Goal: Navigation & Orientation: Find specific page/section

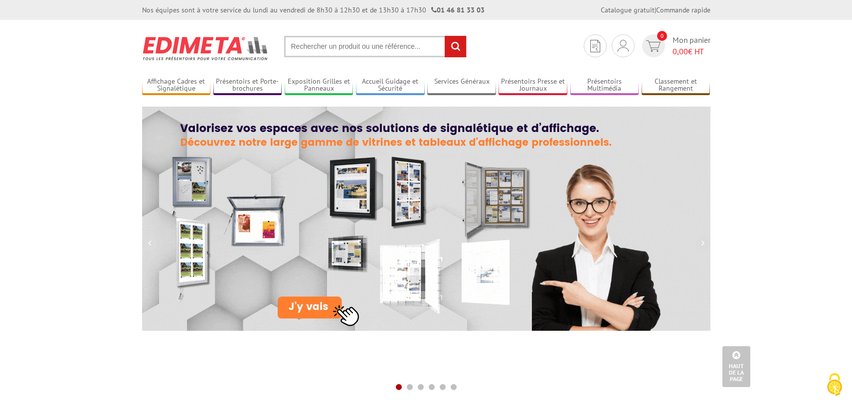
scroll to position [274, 0]
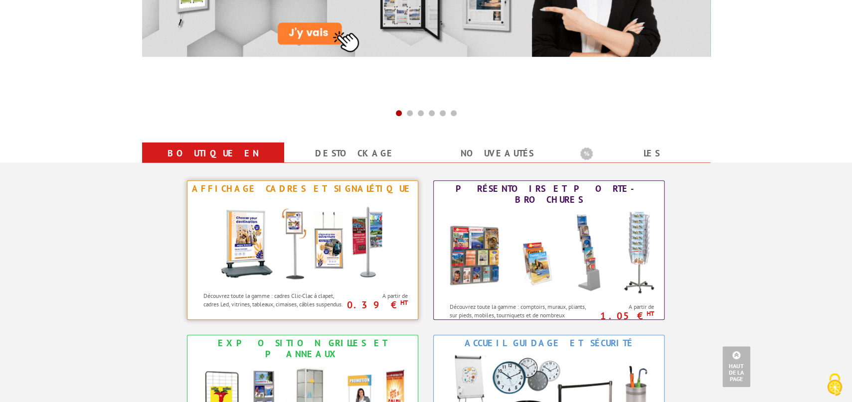
click at [332, 249] on img at bounding box center [302, 242] width 184 height 90
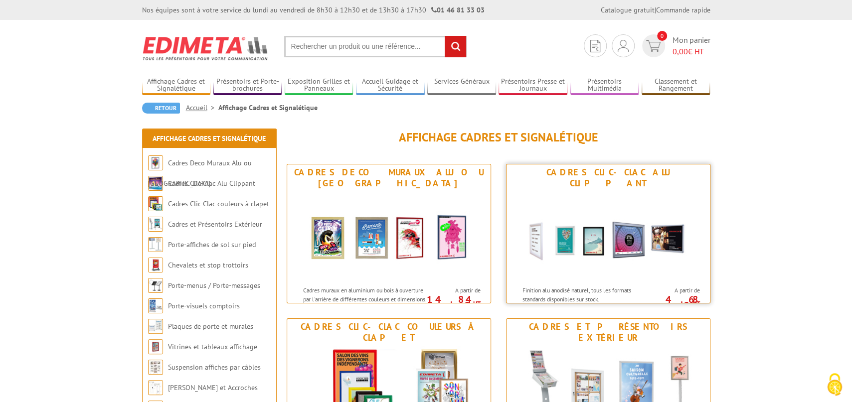
click at [608, 247] on img at bounding box center [608, 236] width 184 height 90
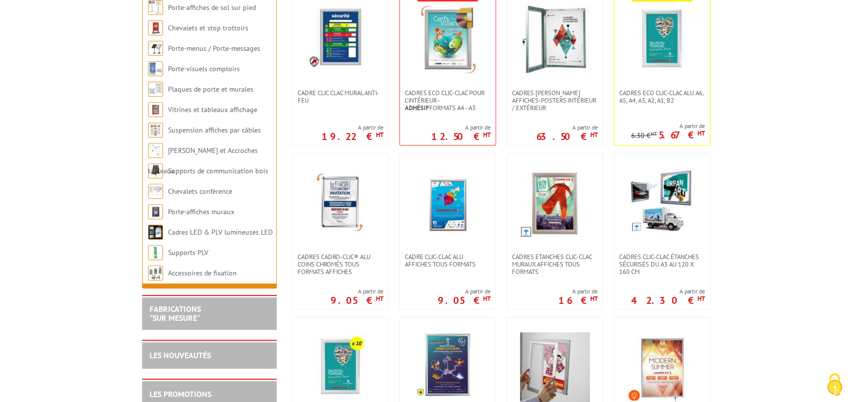
scroll to position [274, 0]
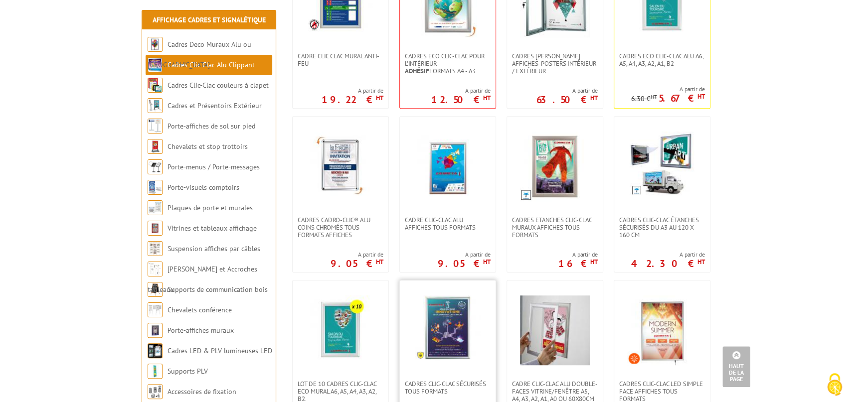
click at [460, 325] on img at bounding box center [447, 328] width 65 height 65
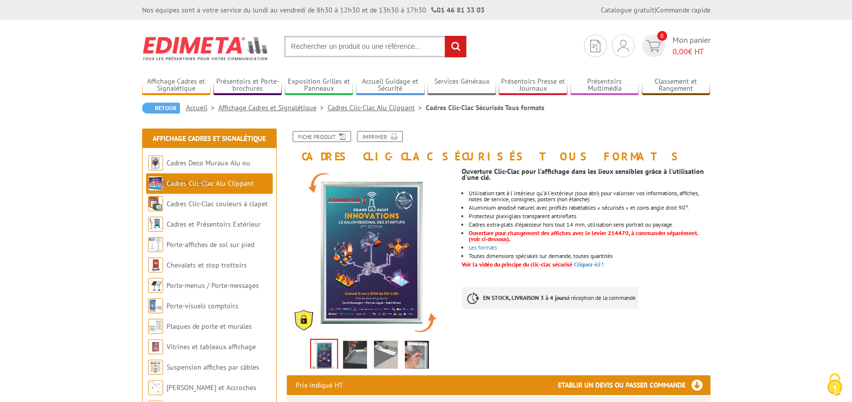
scroll to position [384, 0]
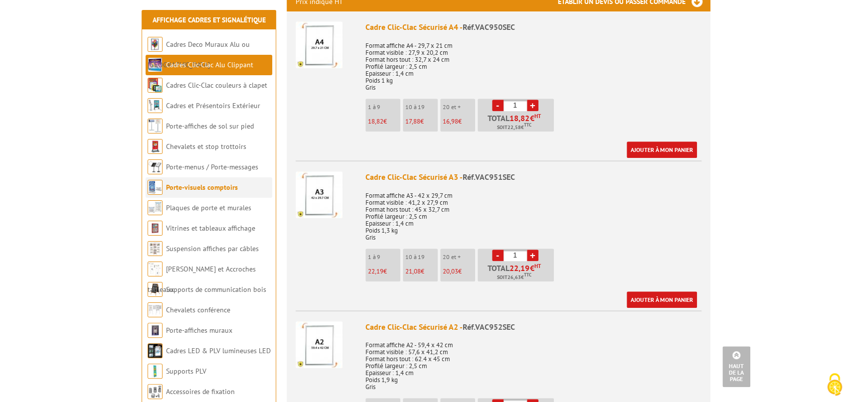
click at [211, 190] on link "Porte-visuels comptoirs" at bounding box center [202, 187] width 72 height 9
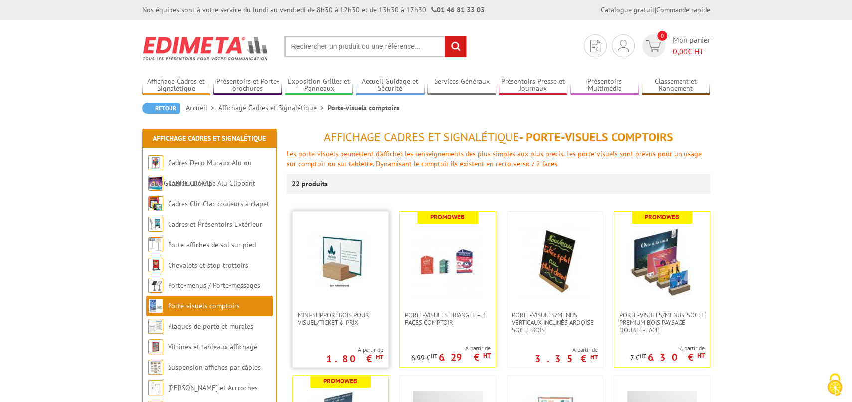
click at [343, 258] on img at bounding box center [341, 262] width 70 height 70
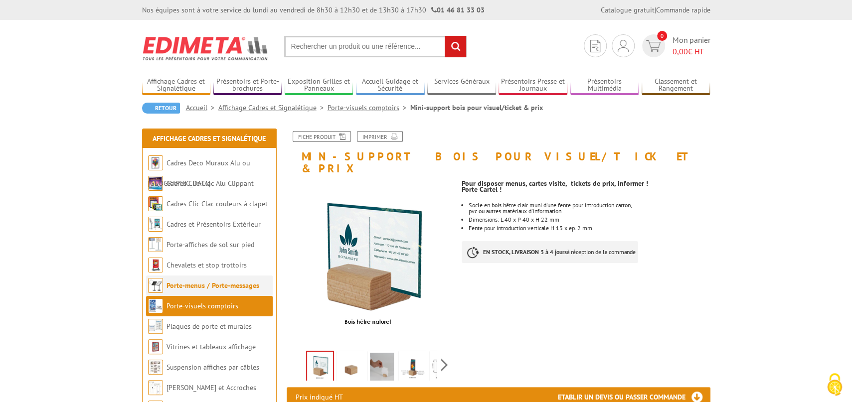
click at [211, 285] on link "Porte-menus / Porte-messages" at bounding box center [212, 285] width 93 height 9
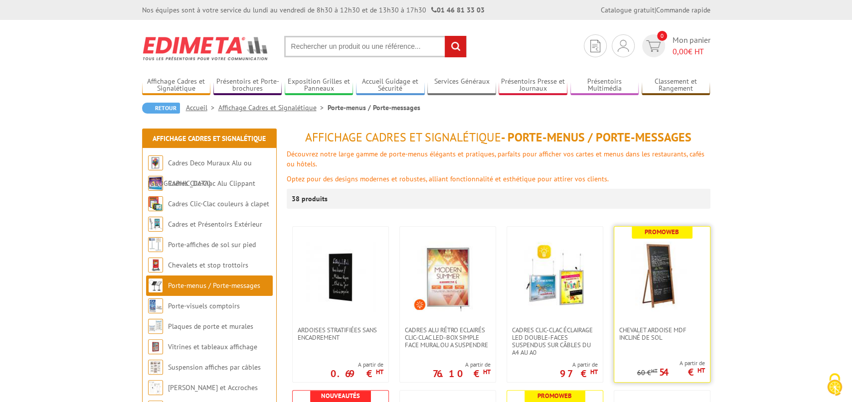
click at [665, 271] on img at bounding box center [662, 277] width 70 height 70
